Goal: Find specific page/section: Find specific page/section

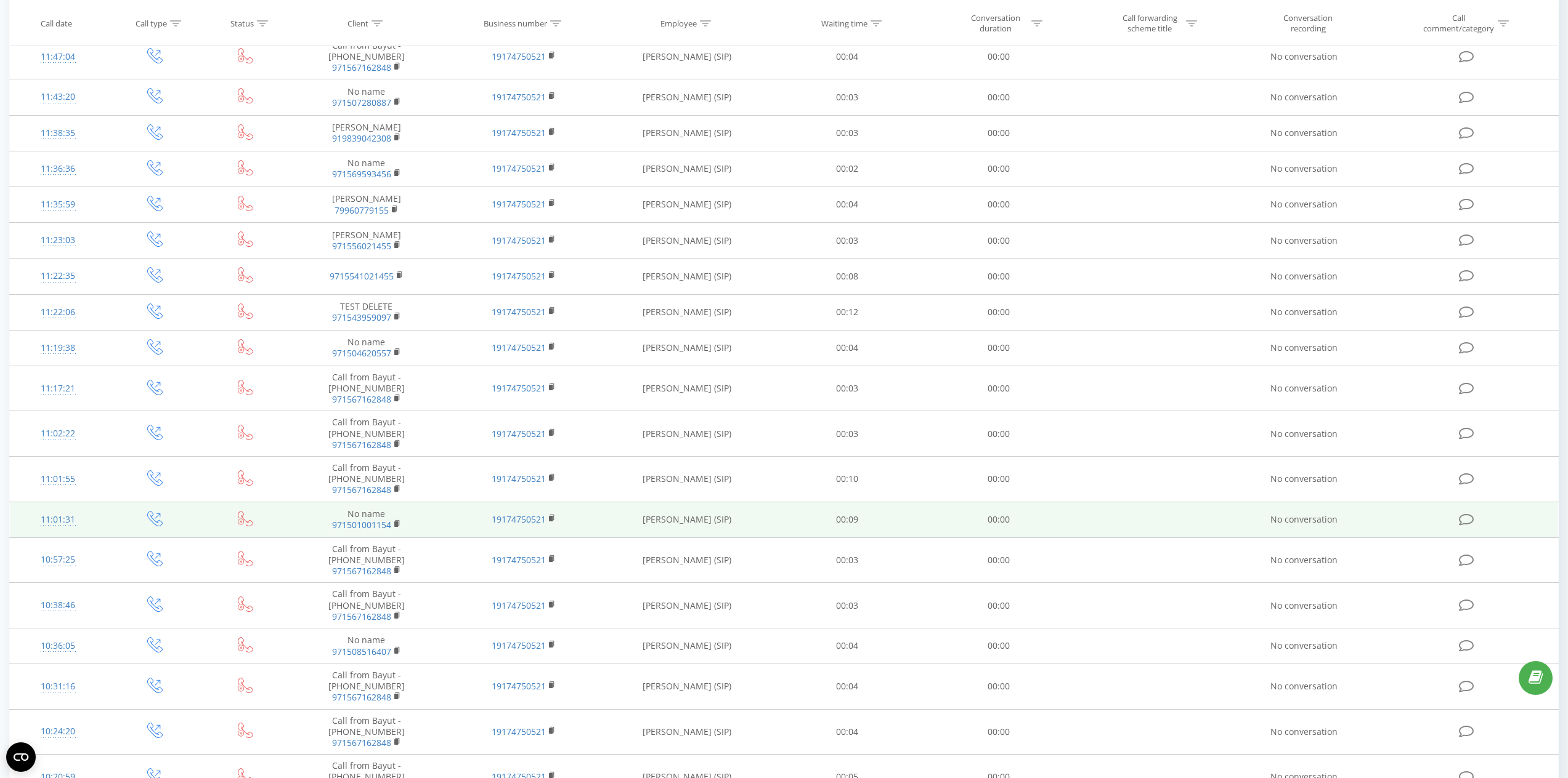
scroll to position [871, 0]
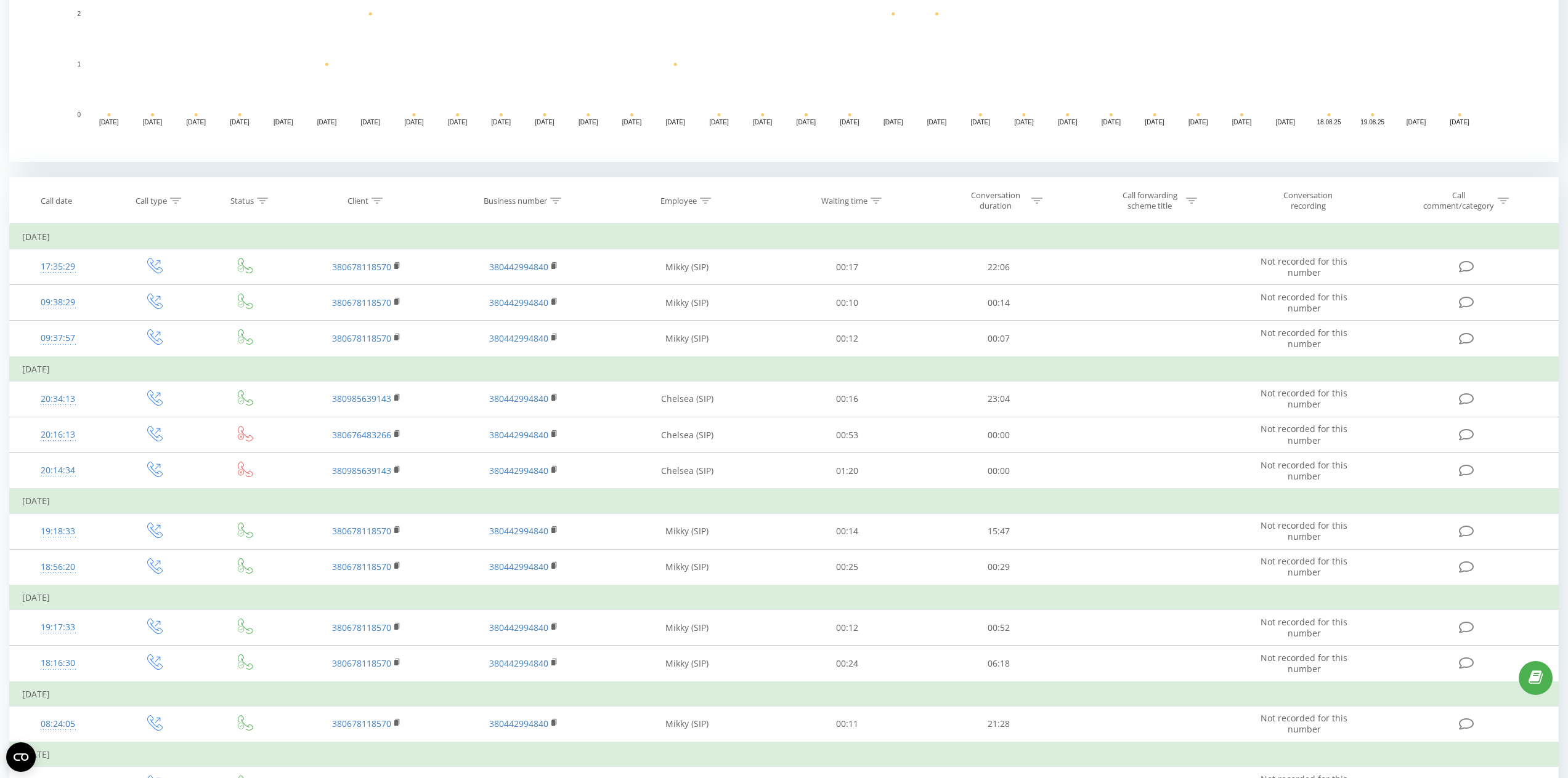
scroll to position [595, 0]
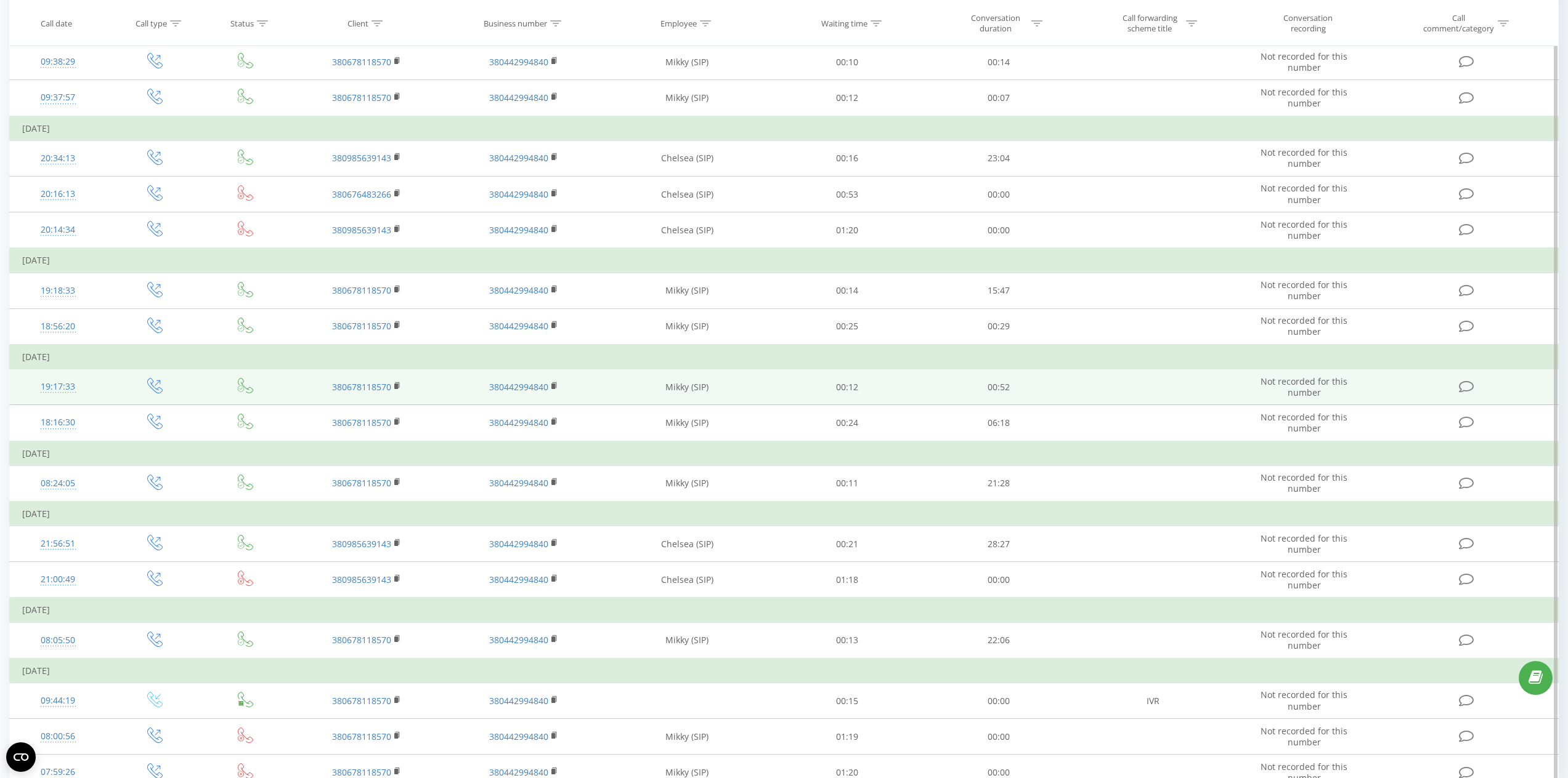
click at [679, 392] on td "Mikky (SIP)" at bounding box center [687, 387] width 169 height 36
click at [677, 387] on td "Mikky (SIP)" at bounding box center [687, 387] width 169 height 36
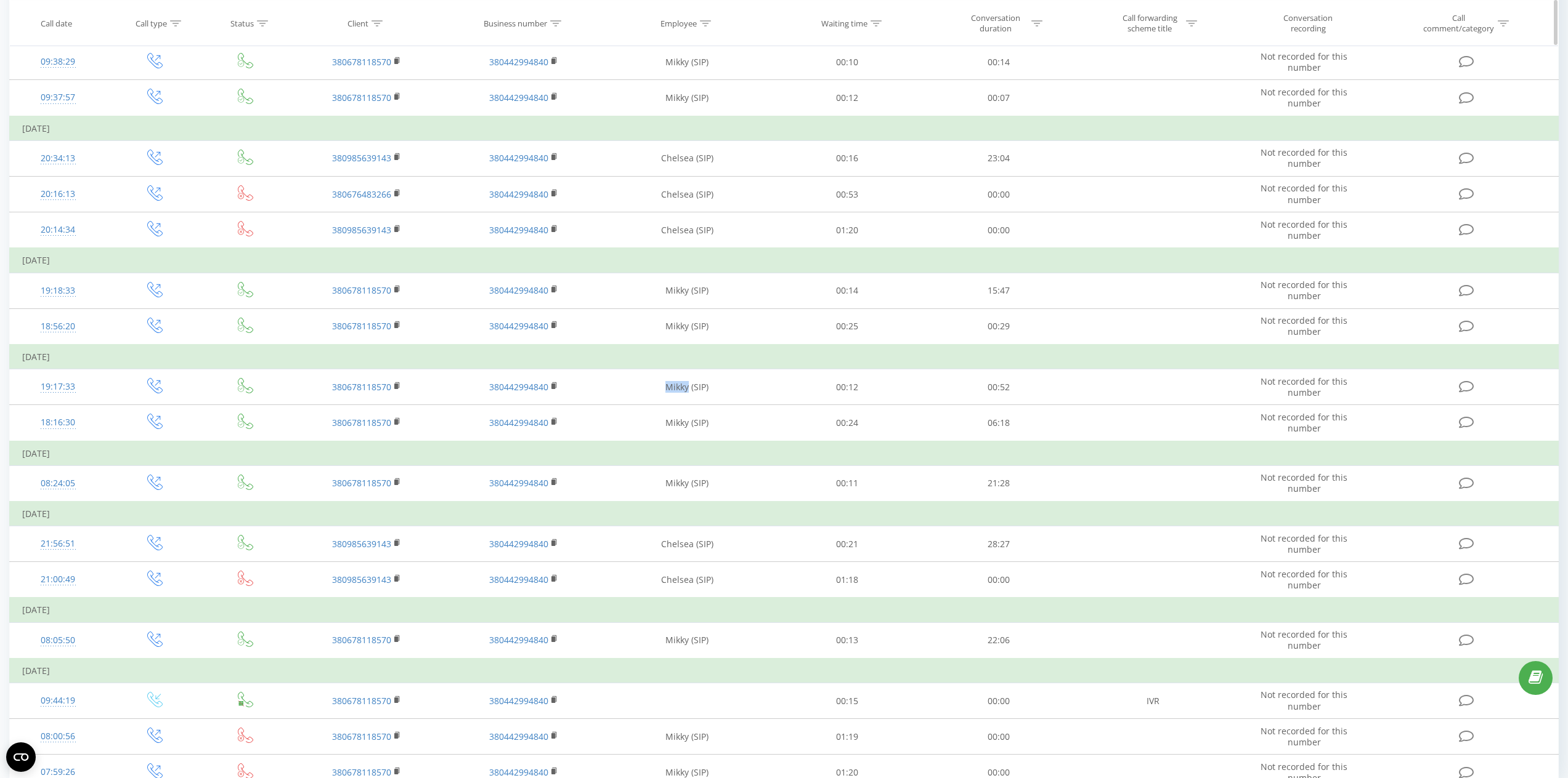
copy td "Mikky"
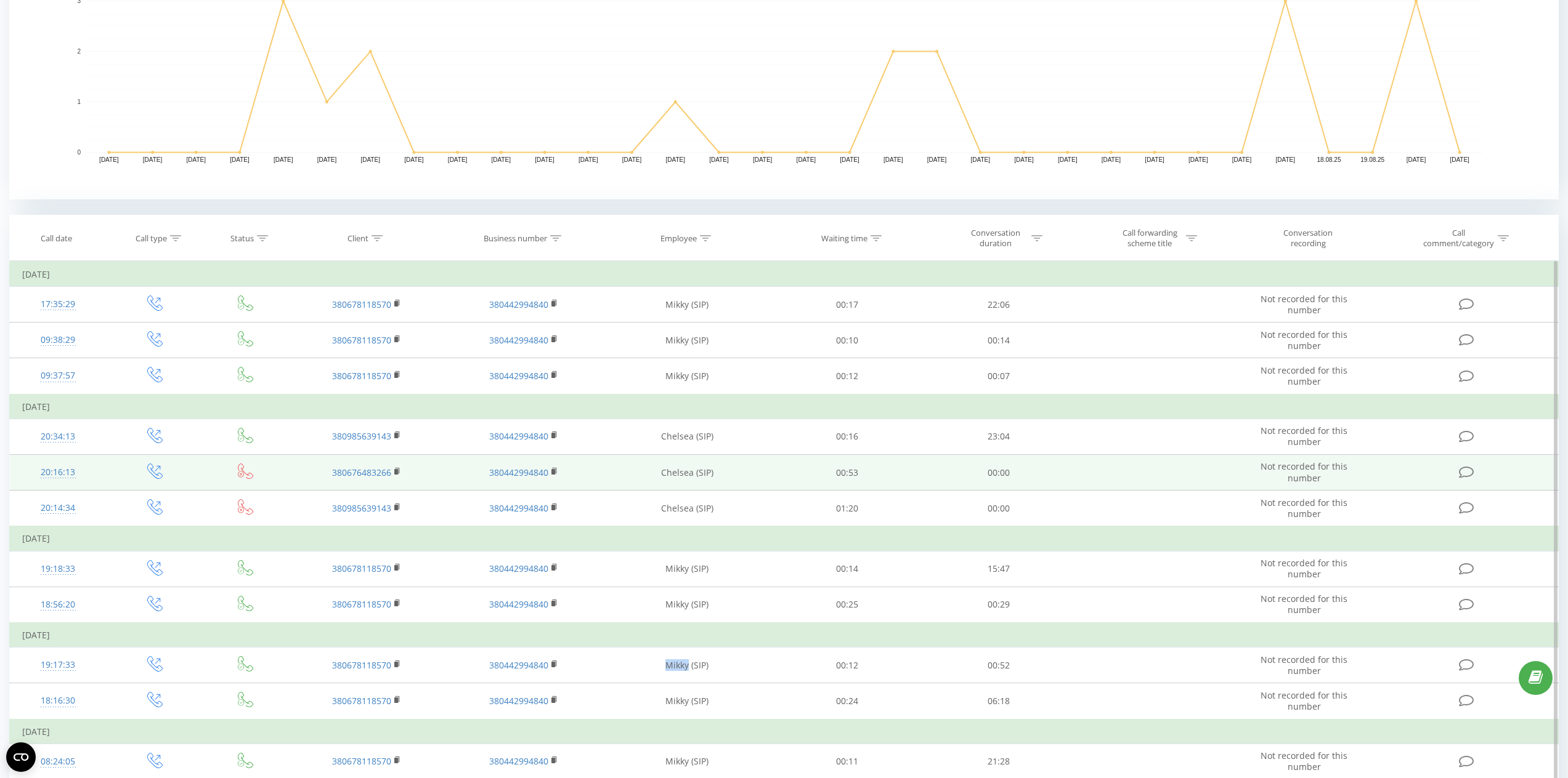
scroll to position [107, 0]
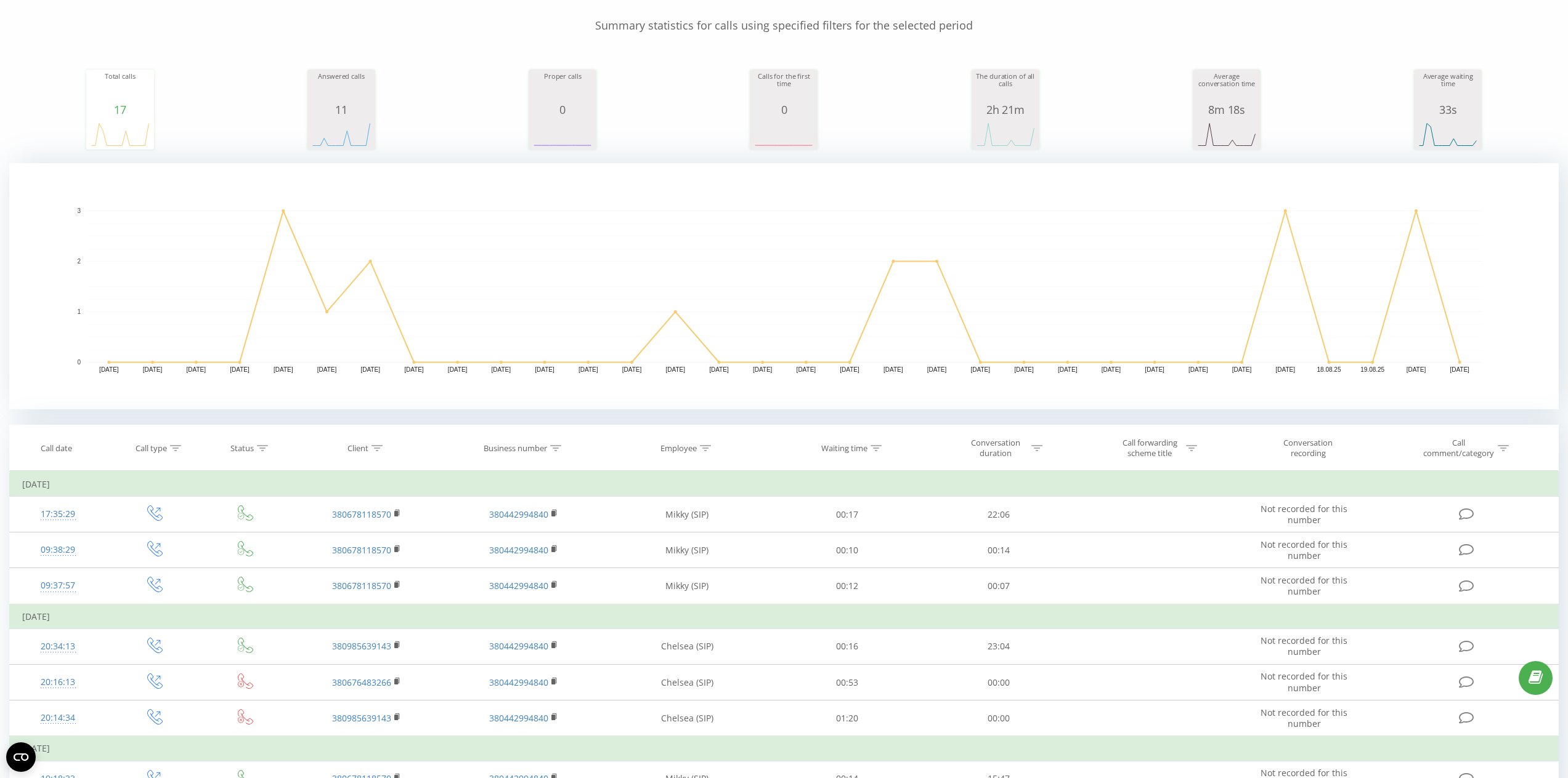
click at [1330, 193] on rect "A chart." at bounding box center [784, 286] width 1549 height 246
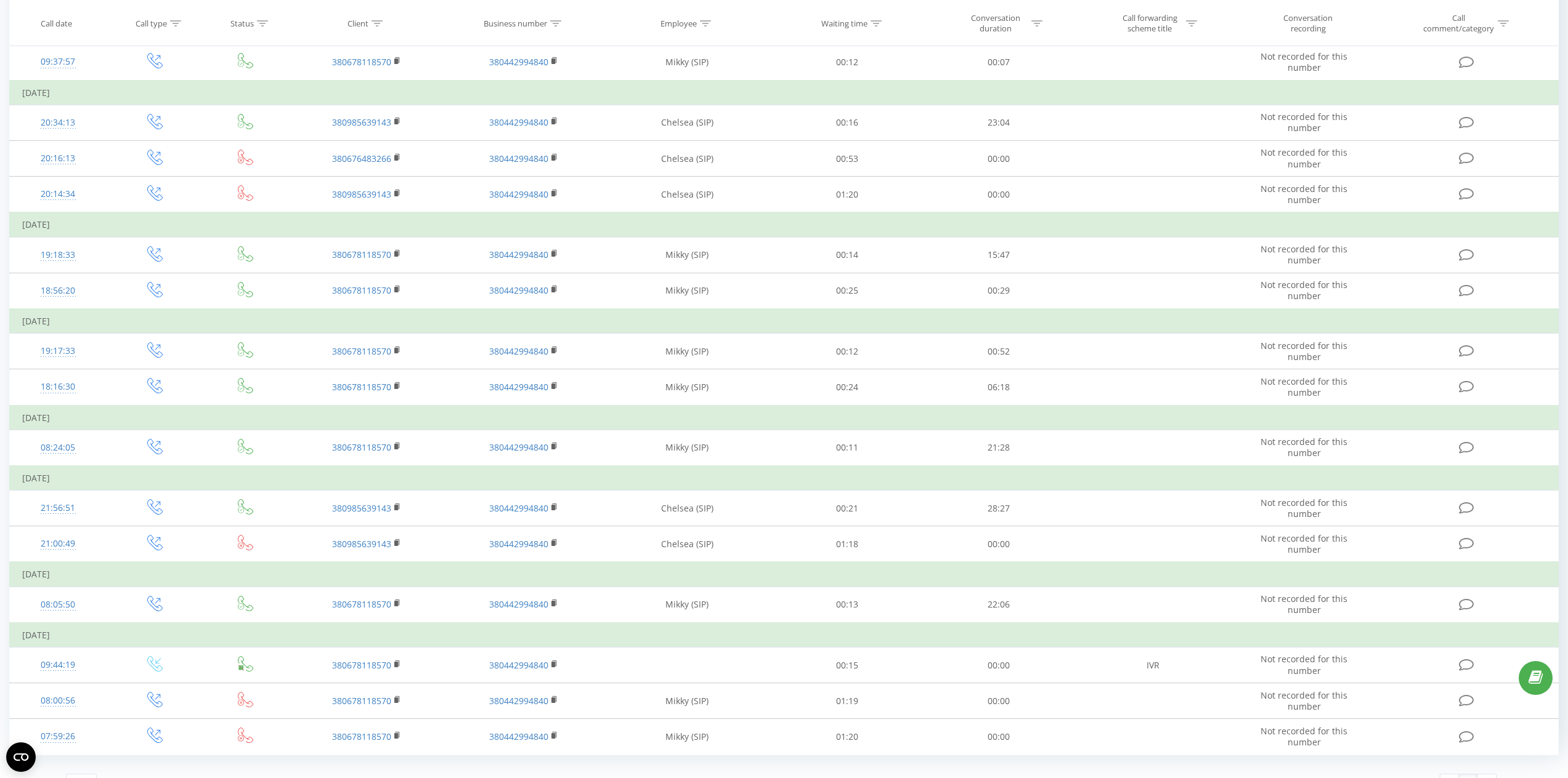
scroll to position [622, 0]
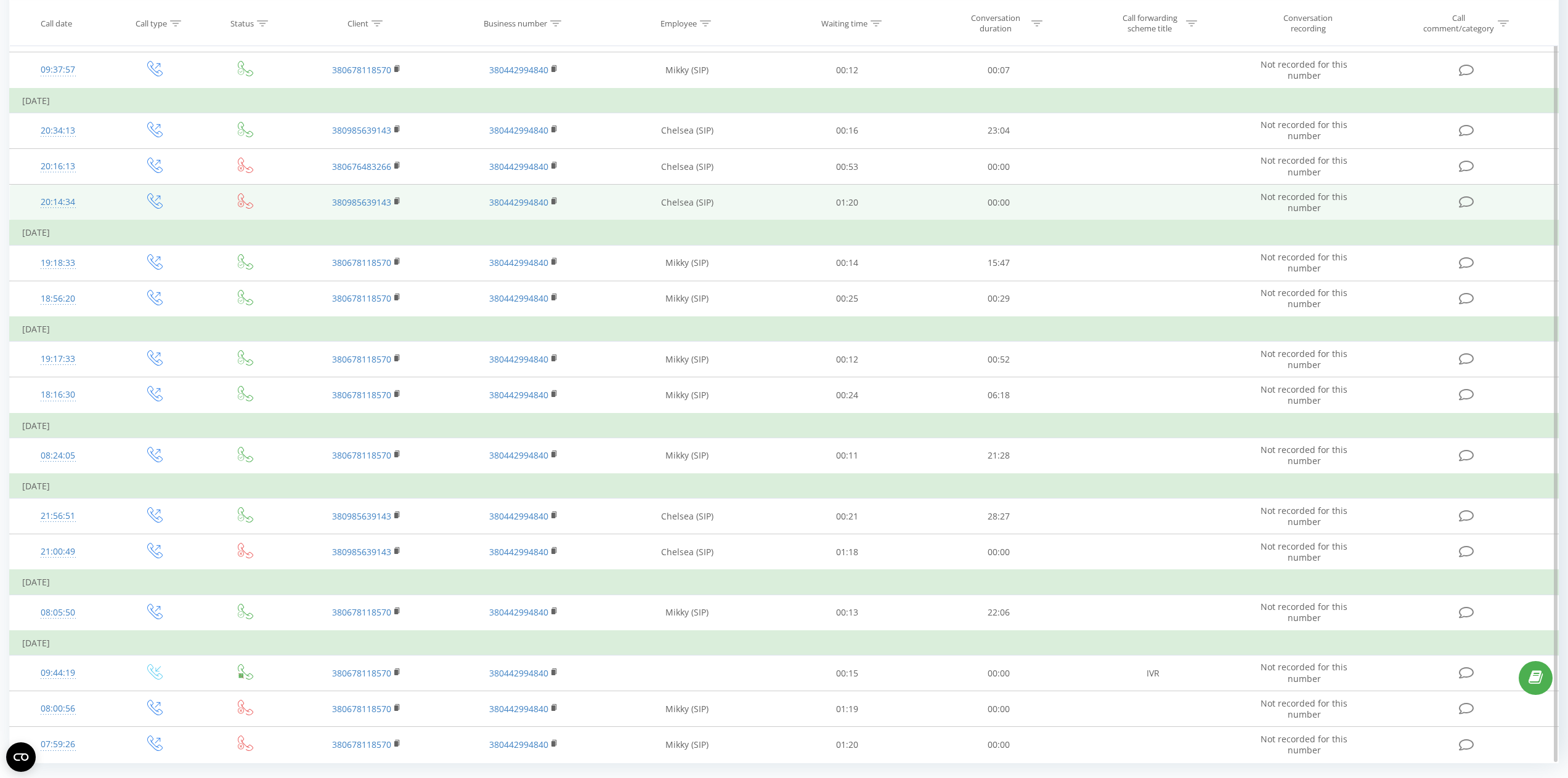
click at [402, 199] on td "380985639143" at bounding box center [366, 202] width 157 height 36
click at [401, 197] on td "380985639143" at bounding box center [366, 202] width 157 height 36
click at [399, 199] on icon at bounding box center [396, 200] width 4 height 6
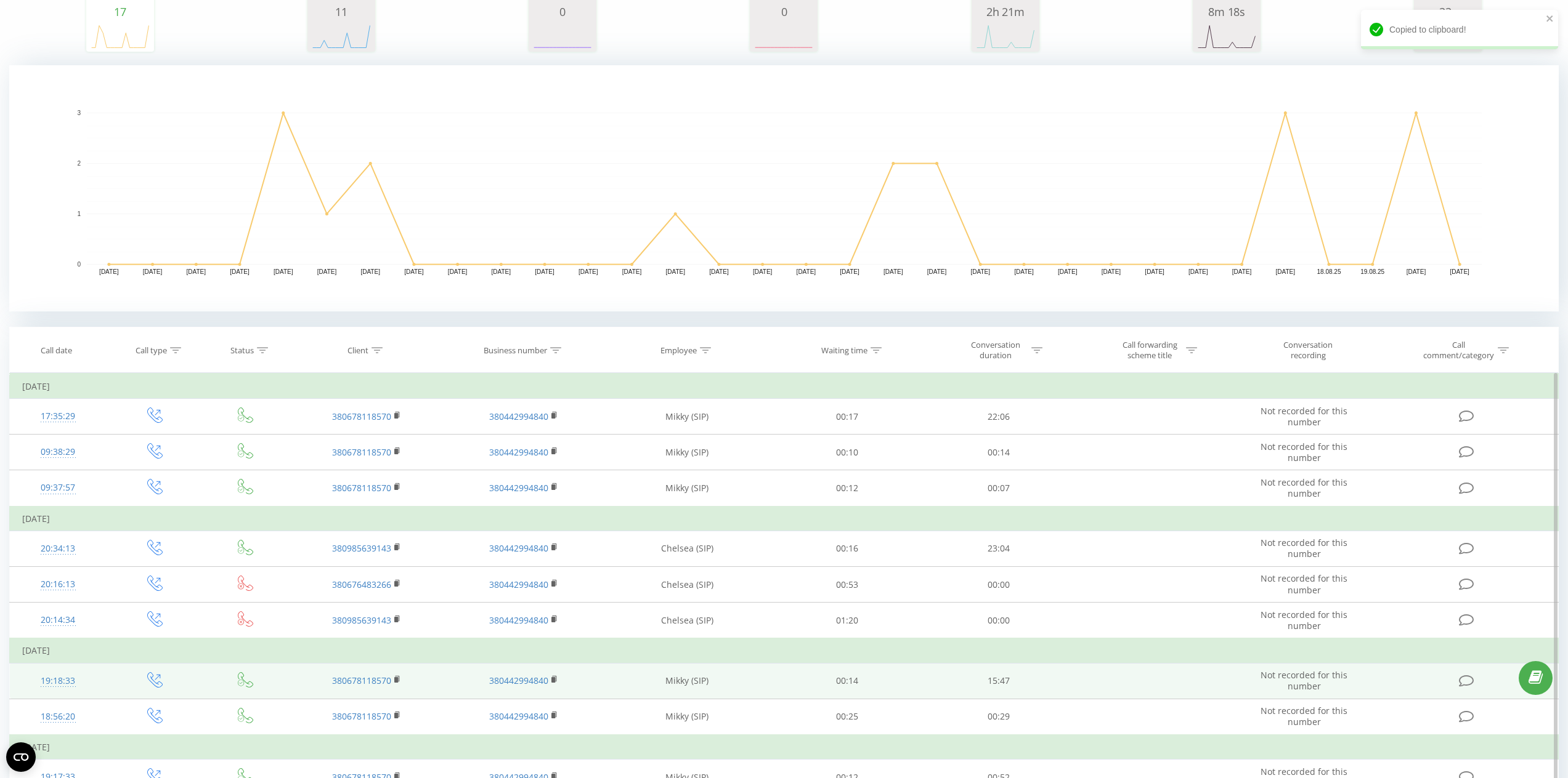
scroll to position [0, 0]
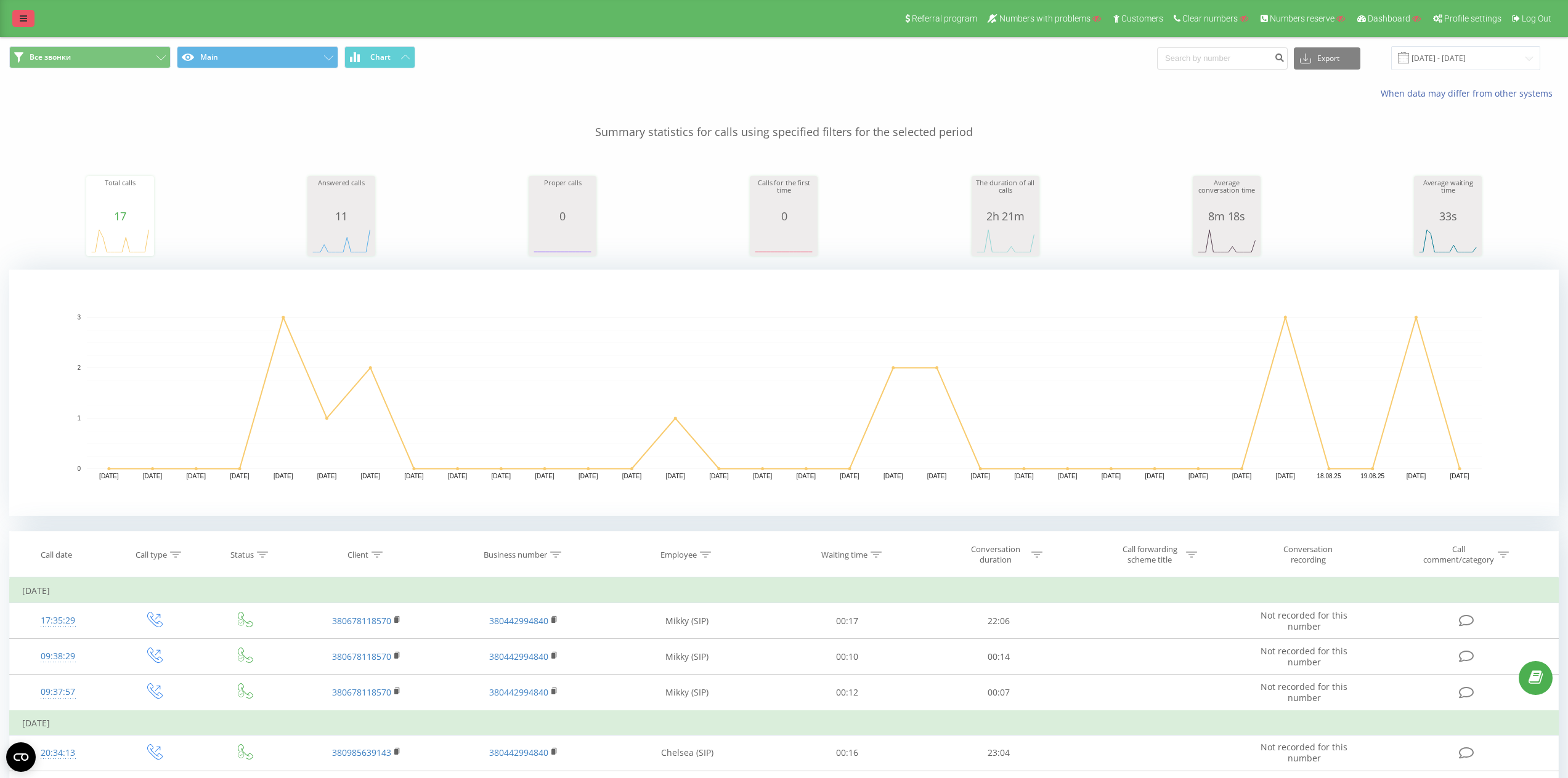
click at [15, 17] on link at bounding box center [24, 19] width 22 height 17
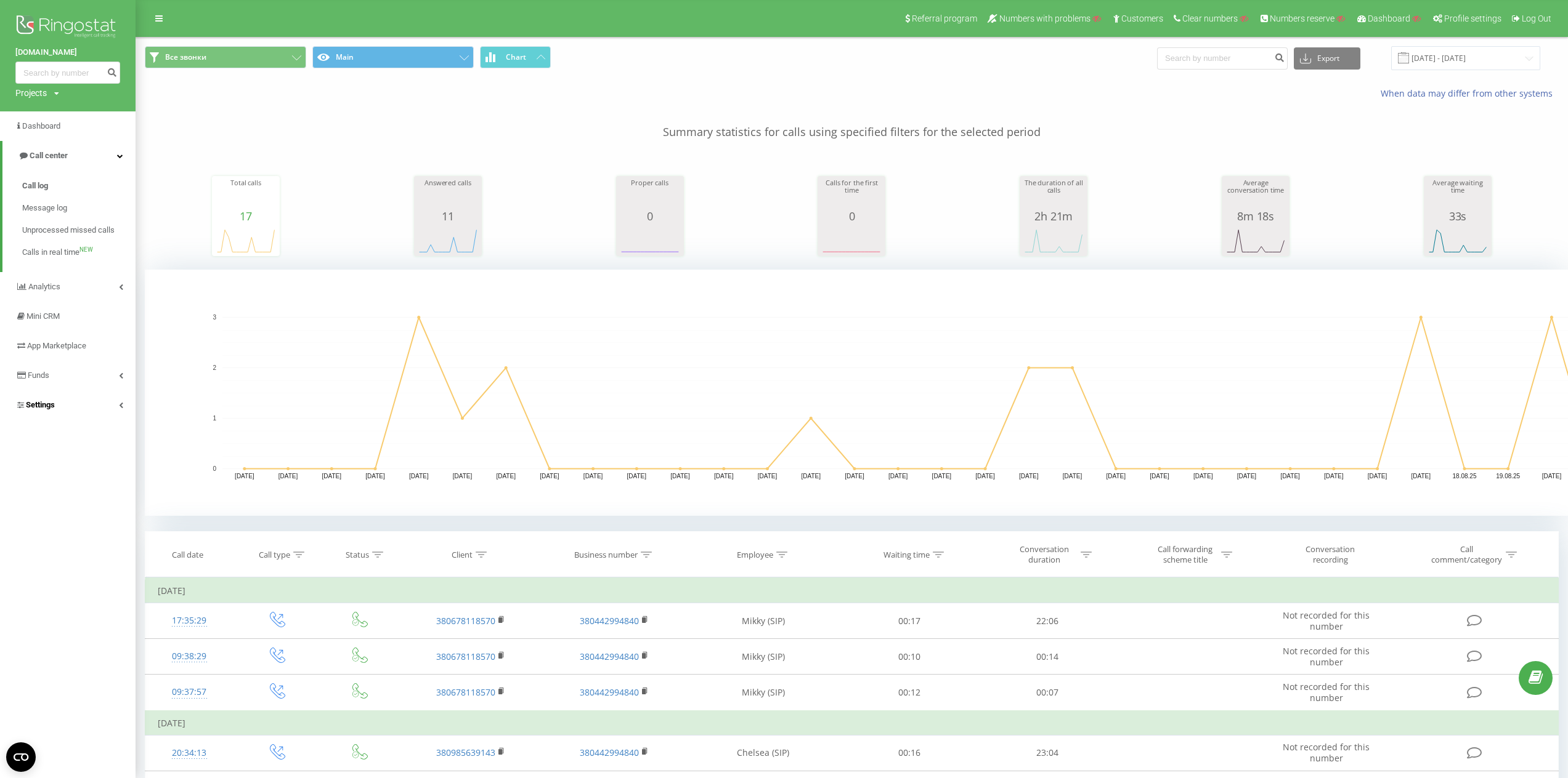
click at [67, 397] on link "Settings" at bounding box center [68, 405] width 136 height 30
click at [76, 349] on link "VirtualPBX" at bounding box center [79, 361] width 114 height 26
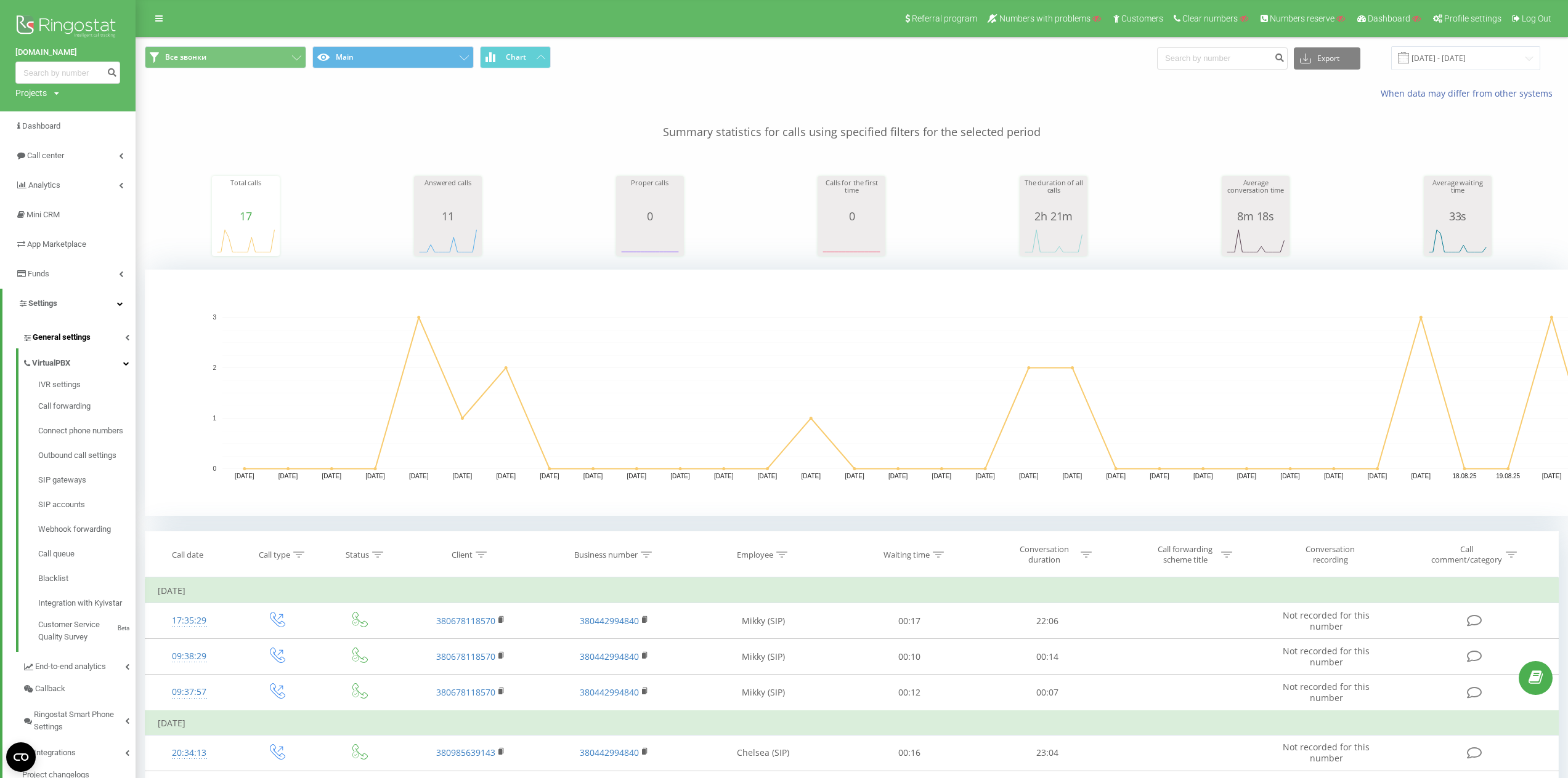
click at [78, 338] on span "General settings" at bounding box center [62, 337] width 58 height 13
click at [59, 400] on span "Employees" at bounding box center [58, 405] width 39 height 13
